Goal: Task Accomplishment & Management: Manage account settings

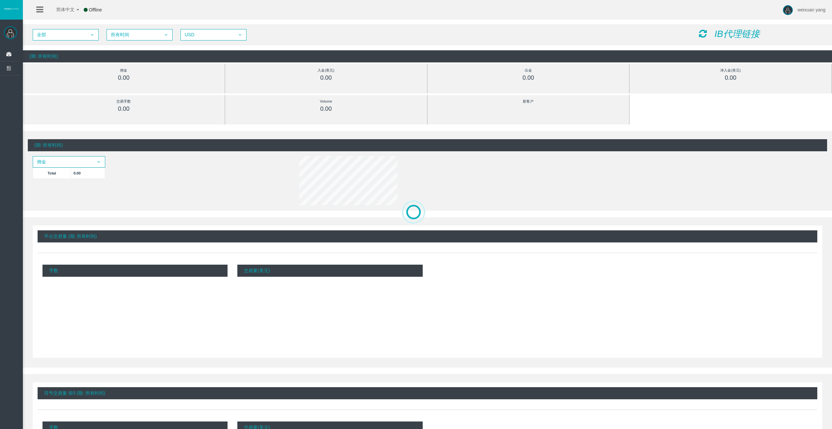
click at [220, 191] on div "(期: 所有时间) 佣金 select Total 0.00" at bounding box center [427, 173] width 799 height 68
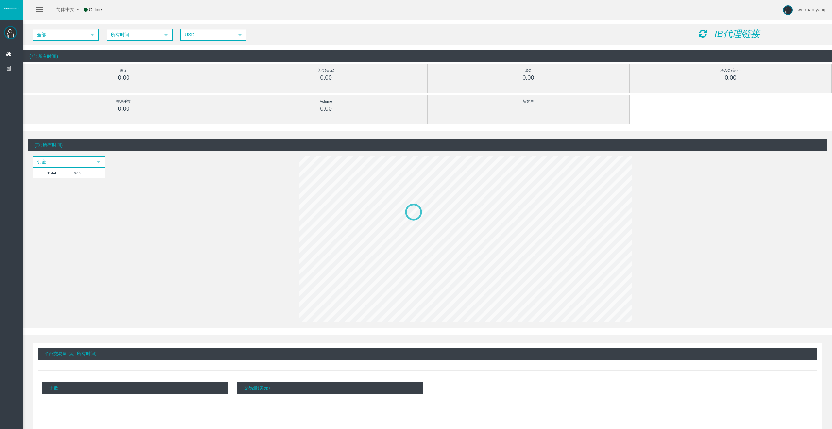
click at [56, 32] on span "全部" at bounding box center [59, 35] width 53 height 10
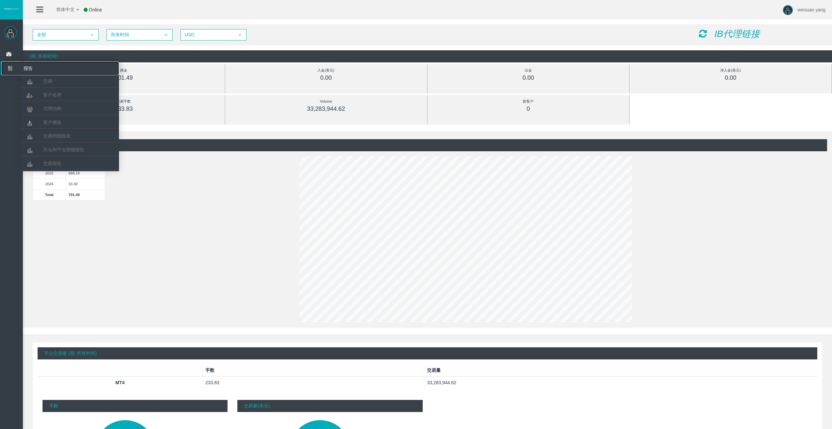
click at [8, 69] on icon at bounding box center [9, 68] width 17 height 14
click at [43, 96] on span "客户名单" at bounding box center [52, 94] width 18 height 5
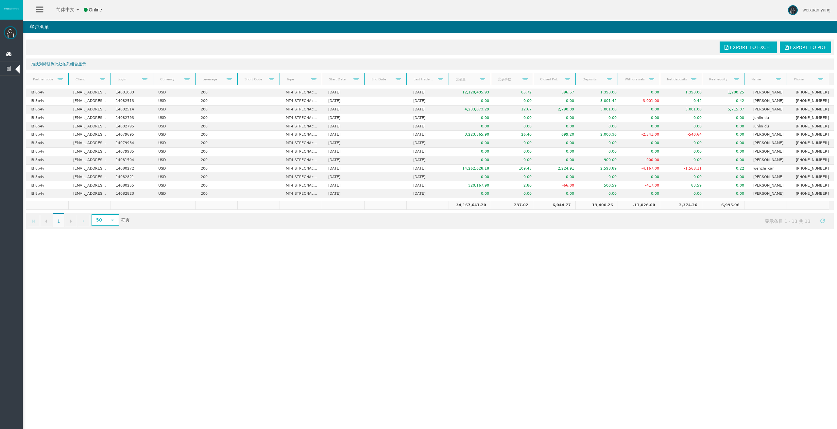
click at [405, 307] on div "简体中文 简体中文 English Global 日本語 한국어 Online weixuan yang Help Log Out weixuan yang …" at bounding box center [418, 214] width 837 height 429
click at [321, 253] on div "简体中文 简体中文 English Global 日本語 한국어 Online weixuan yang Help Log Out weixuan yang …" at bounding box center [418, 214] width 837 height 429
